Goal: Information Seeking & Learning: Compare options

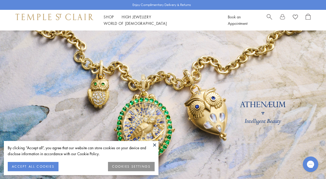
click at [154, 144] on button at bounding box center [155, 145] width 8 height 8
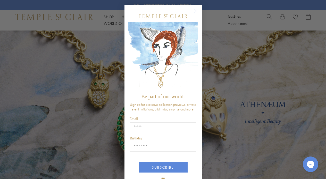
click at [196, 10] on circle "Close dialog" at bounding box center [196, 11] width 6 height 6
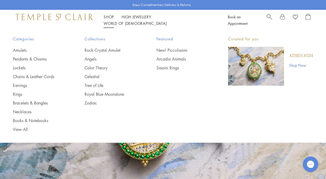
click at [108, 19] on link "Shop Shop" at bounding box center [109, 16] width 10 height 5
click at [14, 93] on link "Rings" at bounding box center [38, 94] width 51 height 6
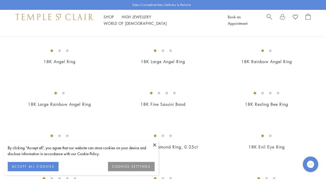
scroll to position [224, 0]
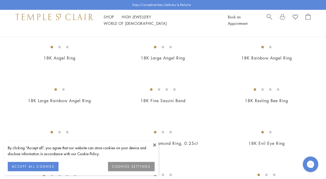
click at [0, 0] on img at bounding box center [0, 0] width 0 height 0
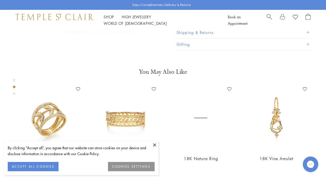
scroll to position [146, 0]
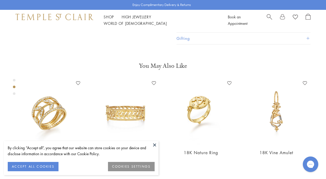
click at [156, 144] on button at bounding box center [155, 145] width 8 height 8
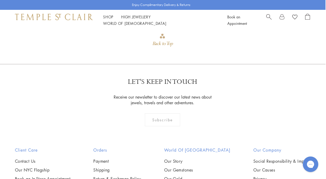
scroll to position [452, 1]
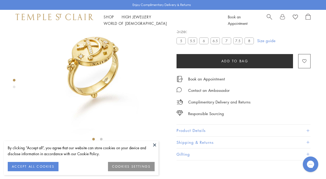
click at [153, 143] on button at bounding box center [155, 145] width 8 height 8
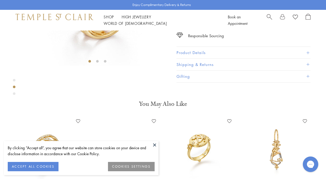
scroll to position [110, 0]
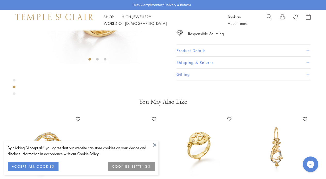
click at [154, 144] on button at bounding box center [155, 145] width 8 height 8
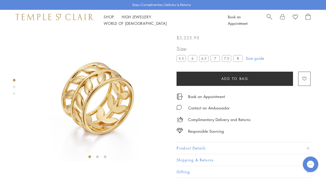
scroll to position [0, 0]
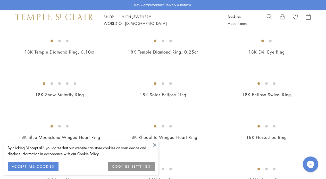
scroll to position [314, 0]
click at [156, 146] on button at bounding box center [155, 145] width 8 height 8
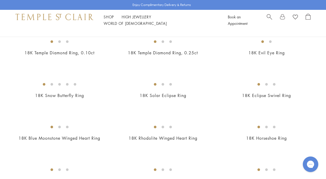
click at [0, 0] on img at bounding box center [0, 0] width 0 height 0
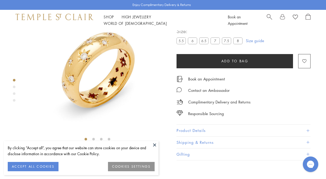
click at [155, 146] on button at bounding box center [155, 145] width 8 height 8
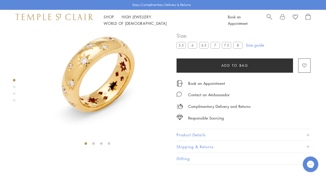
scroll to position [25, 0]
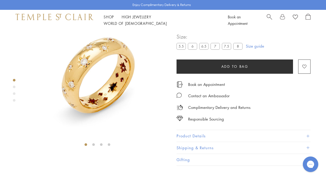
click at [240, 49] on label "8" at bounding box center [238, 46] width 9 height 6
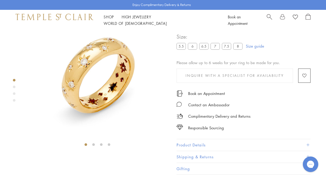
scroll to position [30, 0]
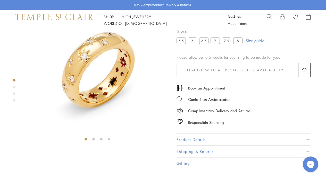
click at [181, 44] on label "5.5" at bounding box center [181, 40] width 9 height 6
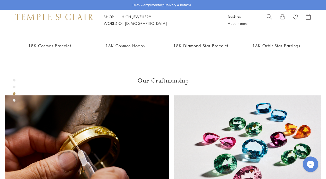
scroll to position [262, 0]
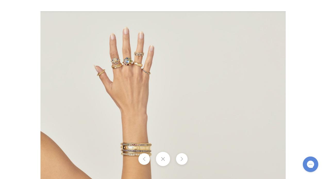
drag, startPoint x: 132, startPoint y: 68, endPoint x: 131, endPoint y: 140, distance: 71.5
click at [131, 140] on img at bounding box center [164, 133] width 246 height 245
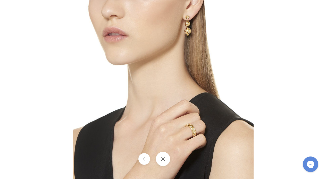
click at [183, 160] on div at bounding box center [163, 158] width 326 height 14
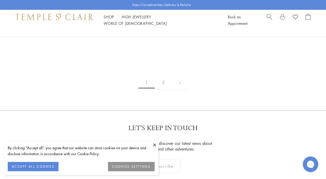
scroll to position [715, 0]
click at [0, 0] on img at bounding box center [0, 0] width 0 height 0
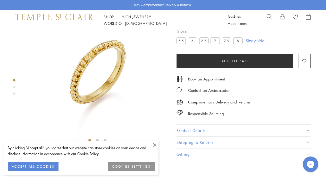
click at [98, 71] on img at bounding box center [97, 71] width 143 height 143
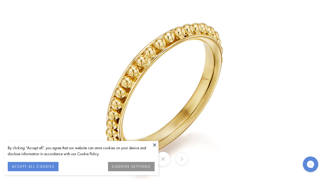
click at [97, 29] on img at bounding box center [163, 89] width 302 height 302
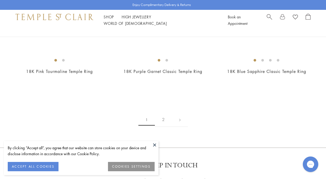
click at [155, 145] on button at bounding box center [155, 145] width 8 height 8
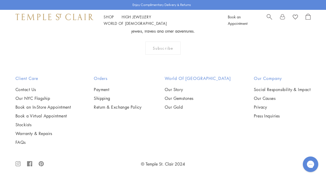
scroll to position [941, 0]
click at [0, 0] on img at bounding box center [0, 0] width 0 height 0
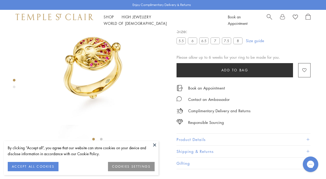
click at [154, 146] on button at bounding box center [155, 145] width 8 height 8
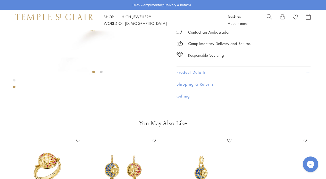
scroll to position [107, 0]
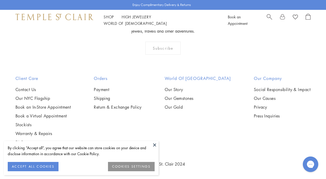
scroll to position [917, 0]
click at [0, 0] on img at bounding box center [0, 0] width 0 height 0
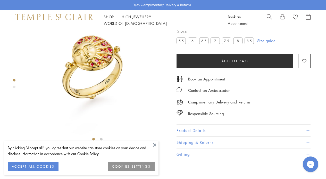
click at [154, 144] on button at bounding box center [155, 145] width 8 height 8
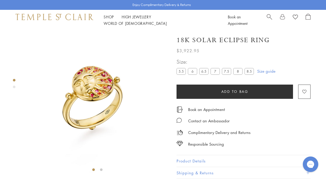
click at [88, 82] on img at bounding box center [97, 101] width 143 height 143
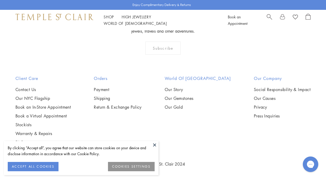
click at [156, 145] on button at bounding box center [155, 145] width 8 height 8
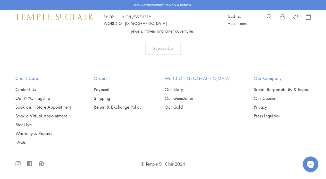
scroll to position [1304, 0]
click at [0, 0] on img at bounding box center [0, 0] width 0 height 0
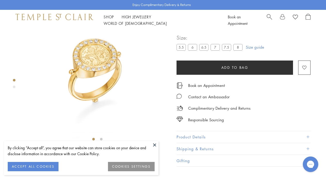
click at [154, 144] on button at bounding box center [155, 145] width 8 height 8
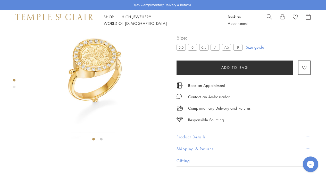
click at [106, 78] on img at bounding box center [97, 71] width 143 height 143
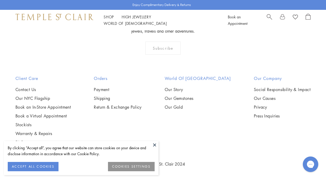
click at [153, 146] on button at bounding box center [155, 145] width 8 height 8
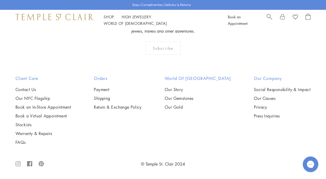
scroll to position [1691, 0]
click at [0, 0] on img at bounding box center [0, 0] width 0 height 0
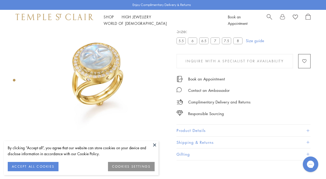
click at [155, 145] on button at bounding box center [155, 145] width 8 height 8
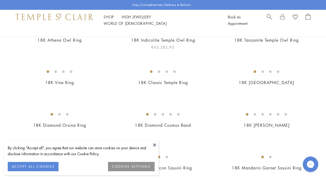
scroll to position [71, 0]
click at [0, 0] on img at bounding box center [0, 0] width 0 height 0
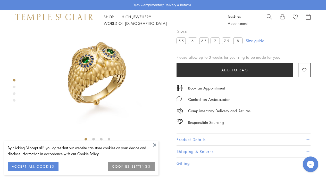
click at [156, 145] on button at bounding box center [155, 145] width 8 height 8
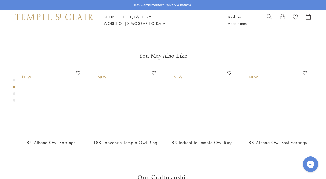
scroll to position [159, 0]
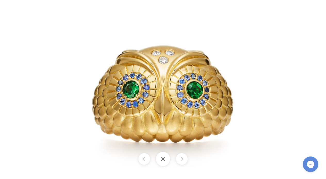
click at [184, 159] on button at bounding box center [182, 159] width 12 height 12
